Goal: Complete application form

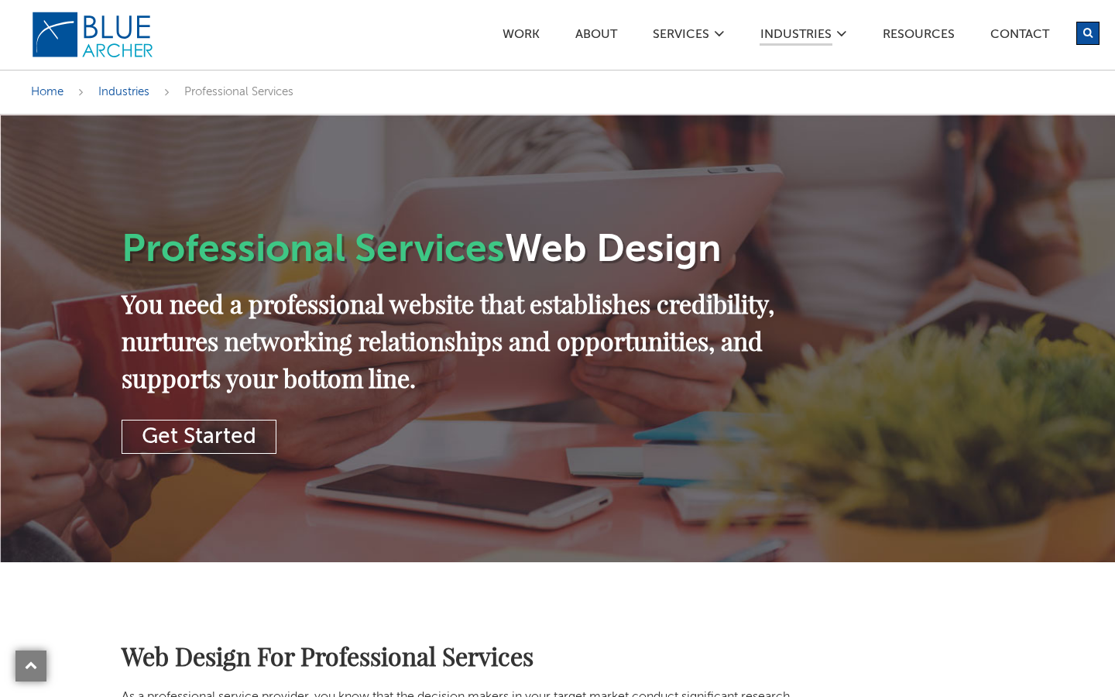
scroll to position [3046, 0]
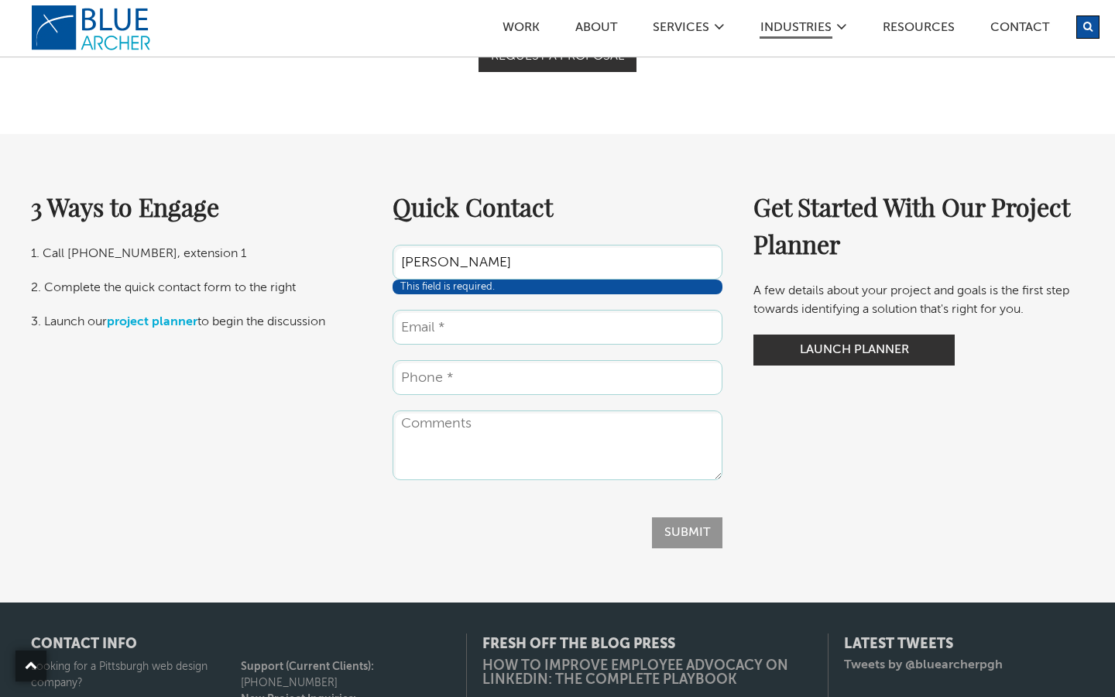
type input "[PERSON_NAME]"
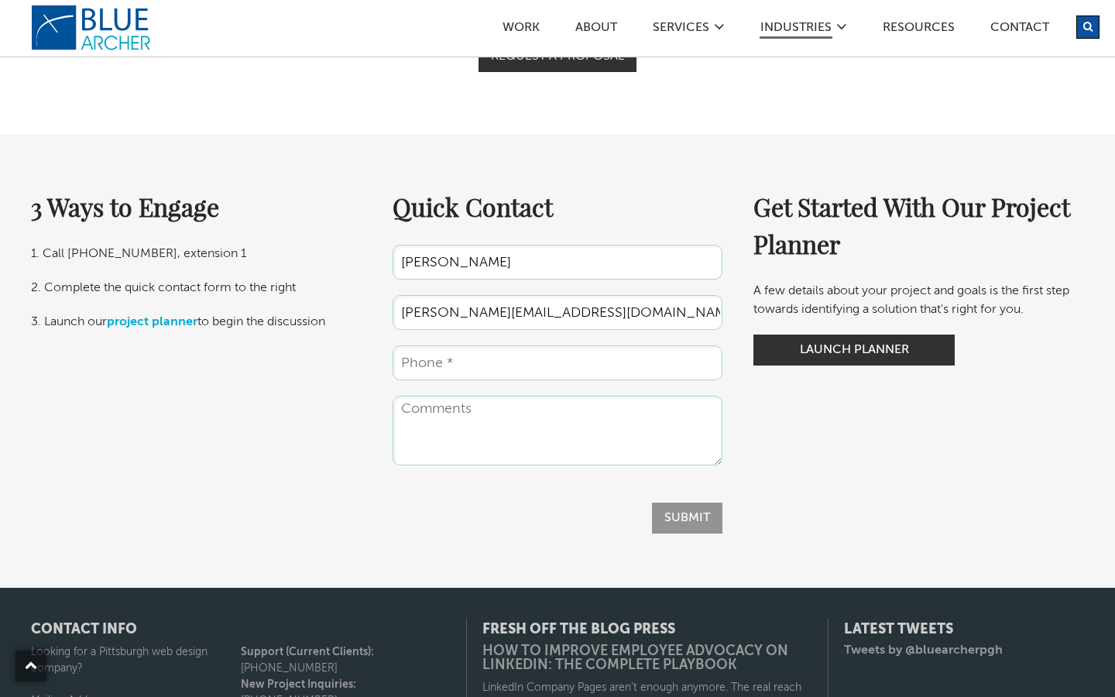
type input "[PERSON_NAME][EMAIL_ADDRESS][DOMAIN_NAME]"
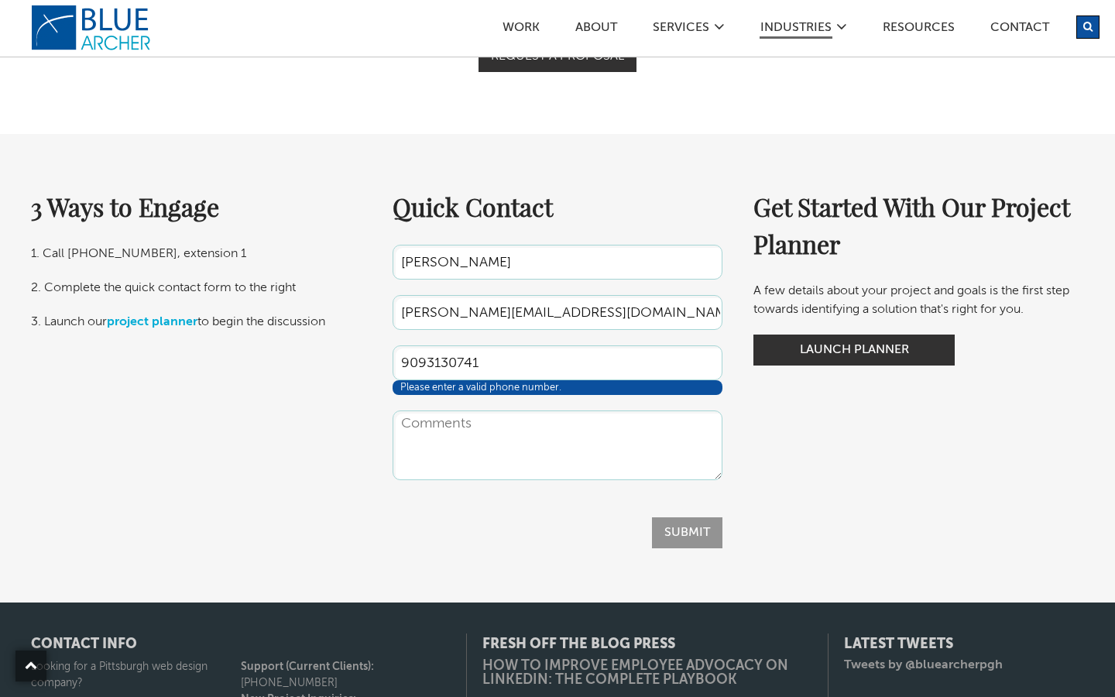
type input "9093130741"
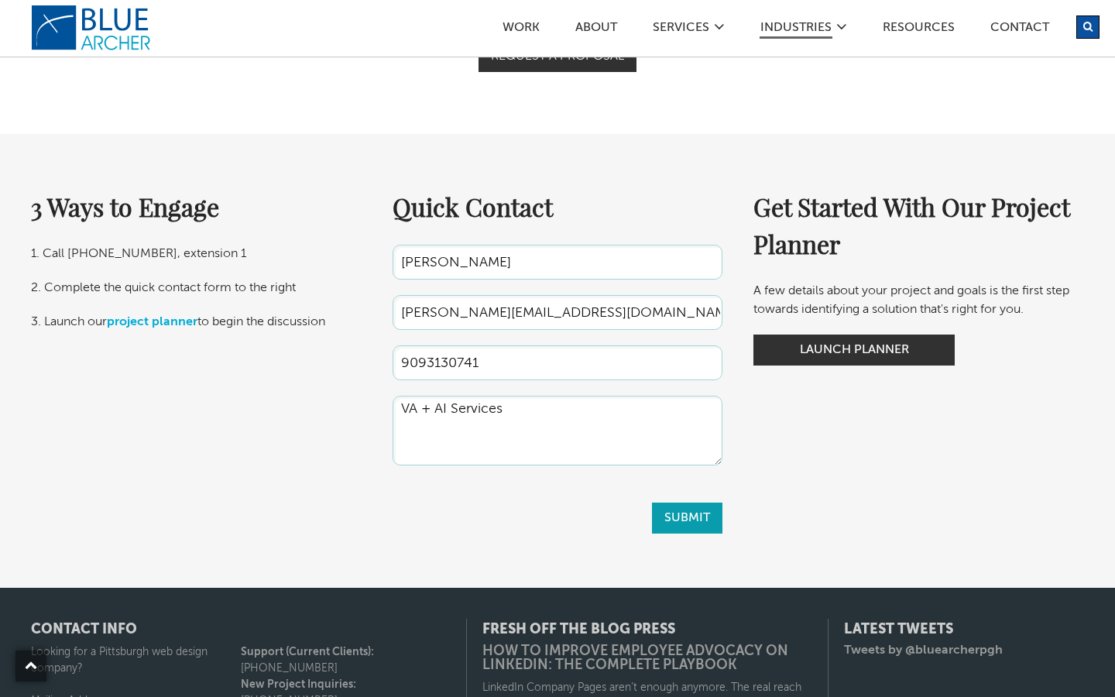
type textarea "VA + AI Services"
click at [687, 502] on input "Submit" at bounding box center [687, 517] width 70 height 31
